Goal: Navigation & Orientation: Find specific page/section

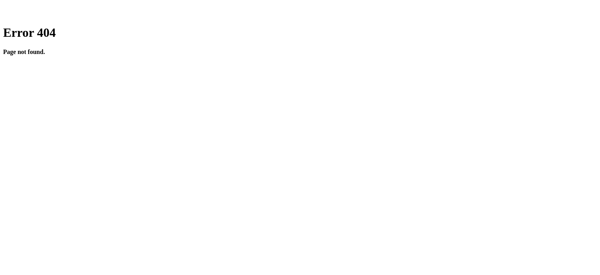
drag, startPoint x: 20, startPoint y: 14, endPoint x: 49, endPoint y: 18, distance: 29.2
click at [49, 16] on icon at bounding box center [28, 9] width 50 height 12
click at [387, 43] on div "Error 404 Page not found." at bounding box center [300, 40] width 594 height 30
click at [375, 40] on h1 "Error 404" at bounding box center [300, 32] width 594 height 14
drag, startPoint x: 375, startPoint y: 66, endPoint x: 159, endPoint y: 4, distance: 224.4
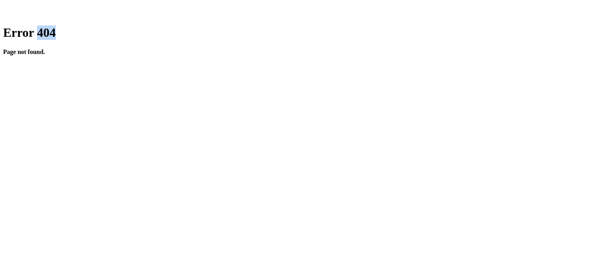
click at [375, 40] on h1 "Error 404" at bounding box center [300, 32] width 594 height 14
click at [380, 40] on h1 "Error 404" at bounding box center [300, 32] width 594 height 14
click at [43, 16] on icon at bounding box center [28, 9] width 50 height 12
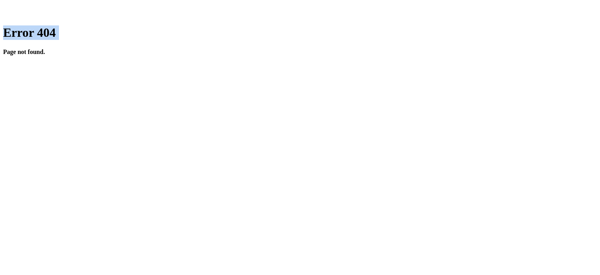
click at [43, 16] on icon at bounding box center [28, 9] width 50 height 12
click at [157, 17] on div at bounding box center [300, 10] width 594 height 14
click at [156, 17] on div at bounding box center [300, 10] width 594 height 14
click at [155, 17] on div at bounding box center [300, 10] width 594 height 14
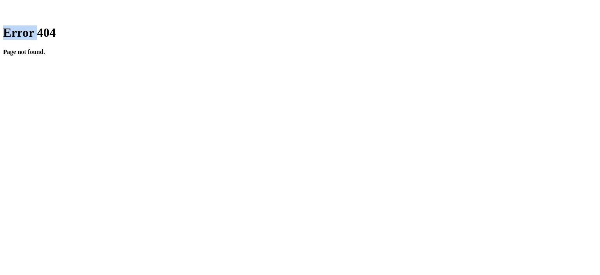
click at [155, 17] on div at bounding box center [300, 10] width 594 height 14
click at [358, 55] on h4 "Page not found." at bounding box center [300, 51] width 594 height 7
click at [389, 55] on div "Error 404 Page not found." at bounding box center [300, 40] width 594 height 30
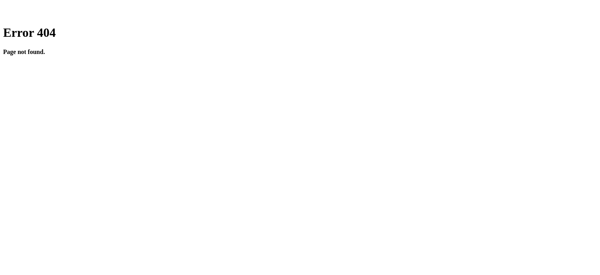
click at [489, 25] on div "Error 404 Page not found." at bounding box center [300, 40] width 594 height 30
